Goal: Find specific page/section: Find specific page/section

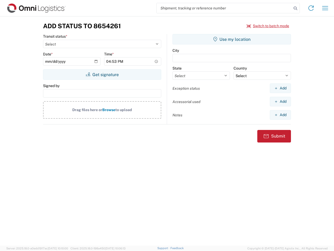
click at [224, 8] on input "search" at bounding box center [224, 8] width 135 height 10
click at [295, 8] on icon at bounding box center [295, 8] width 7 height 7
click at [311, 8] on icon at bounding box center [311, 8] width 8 height 8
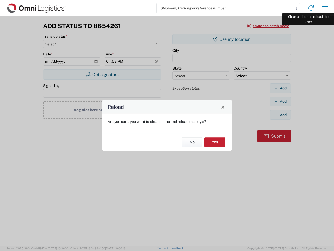
click at [325, 8] on div "Reload Are you sure, you want to clear cache and reload the page? No Yes" at bounding box center [167, 125] width 334 height 251
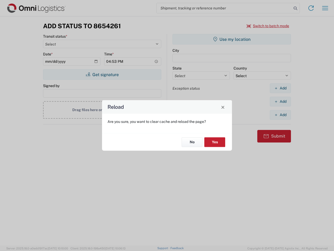
click at [268, 26] on div "Reload Are you sure, you want to clear cache and reload the page? No Yes" at bounding box center [167, 125] width 334 height 251
click at [102, 74] on div "Reload Are you sure, you want to clear cache and reload the page? No Yes" at bounding box center [167, 125] width 334 height 251
click at [232, 39] on div "Reload Are you sure, you want to clear cache and reload the page? No Yes" at bounding box center [167, 125] width 334 height 251
click at [280, 88] on div "Reload Are you sure, you want to clear cache and reload the page? No Yes" at bounding box center [167, 125] width 334 height 251
click at [280, 101] on div "Reload Are you sure, you want to clear cache and reload the page? No Yes" at bounding box center [167, 125] width 334 height 251
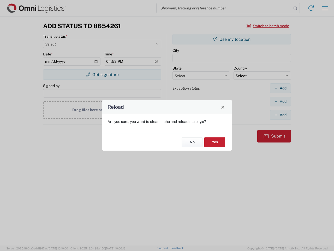
click at [280, 115] on div "Reload Are you sure, you want to clear cache and reload the page? No Yes" at bounding box center [167, 125] width 334 height 251
